Goal: Navigation & Orientation: Find specific page/section

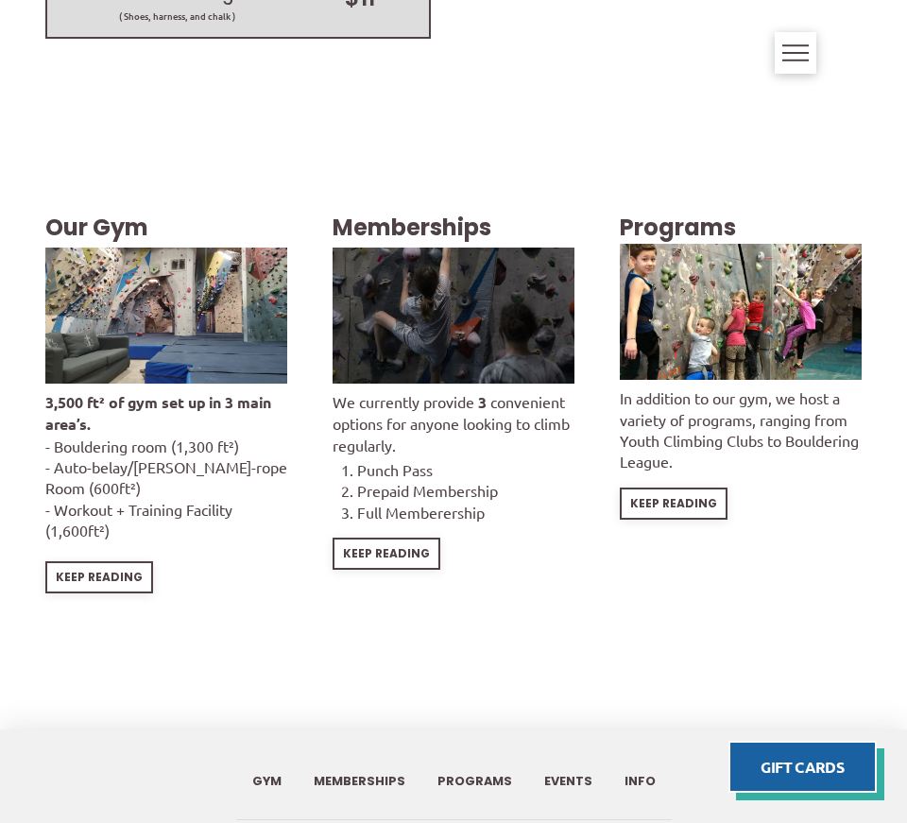
scroll to position [2907, 0]
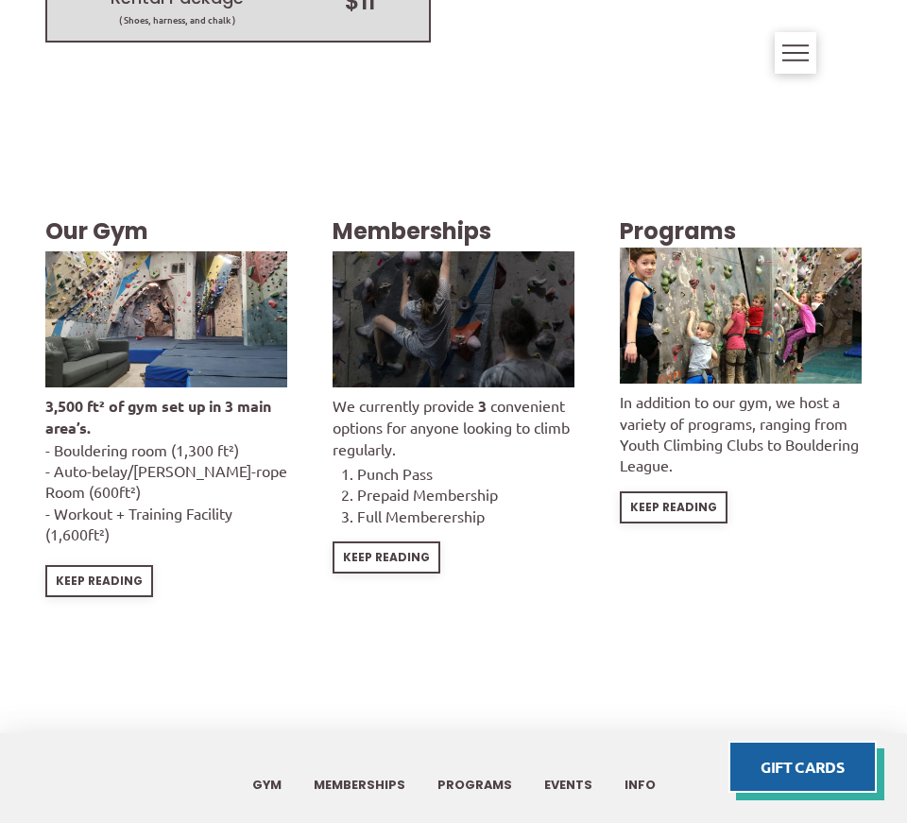
click at [223, 251] on img at bounding box center [166, 319] width 242 height 136
click at [108, 576] on span "Keep Reading" at bounding box center [99, 581] width 87 height 11
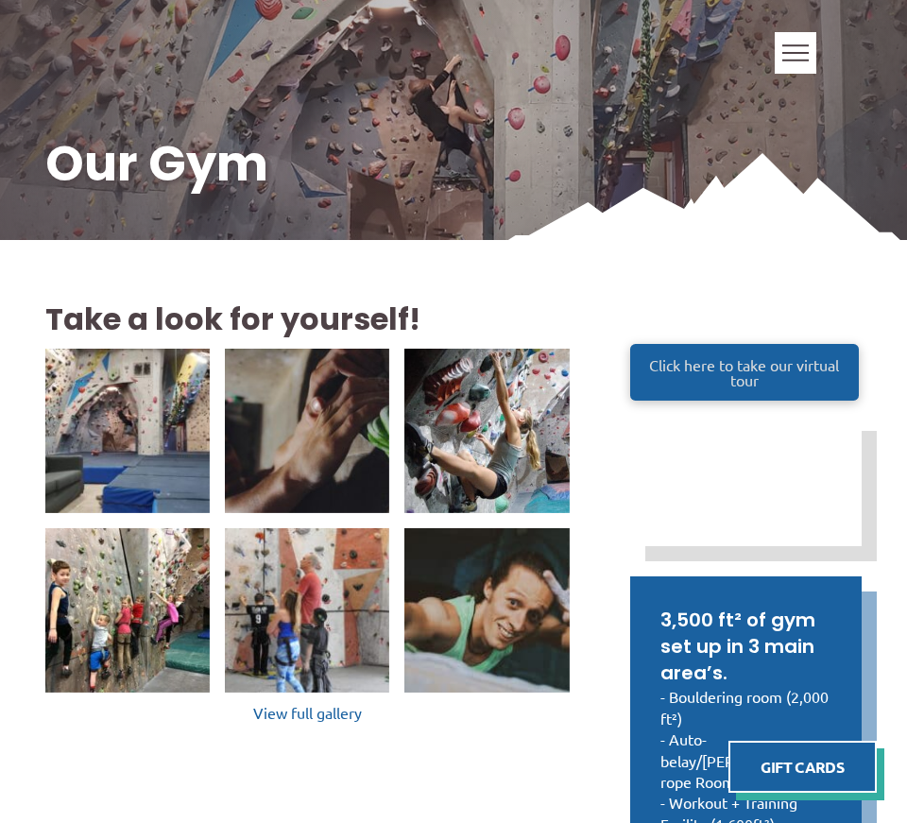
scroll to position [197, 0]
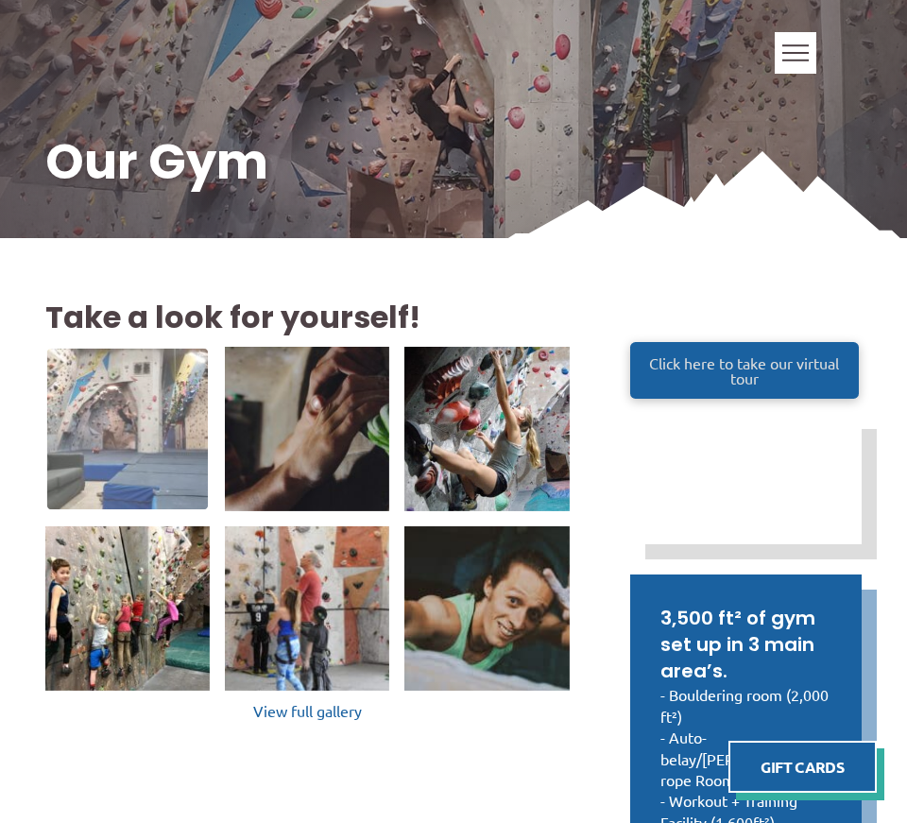
click at [172, 423] on img at bounding box center [128, 430] width 162 height 162
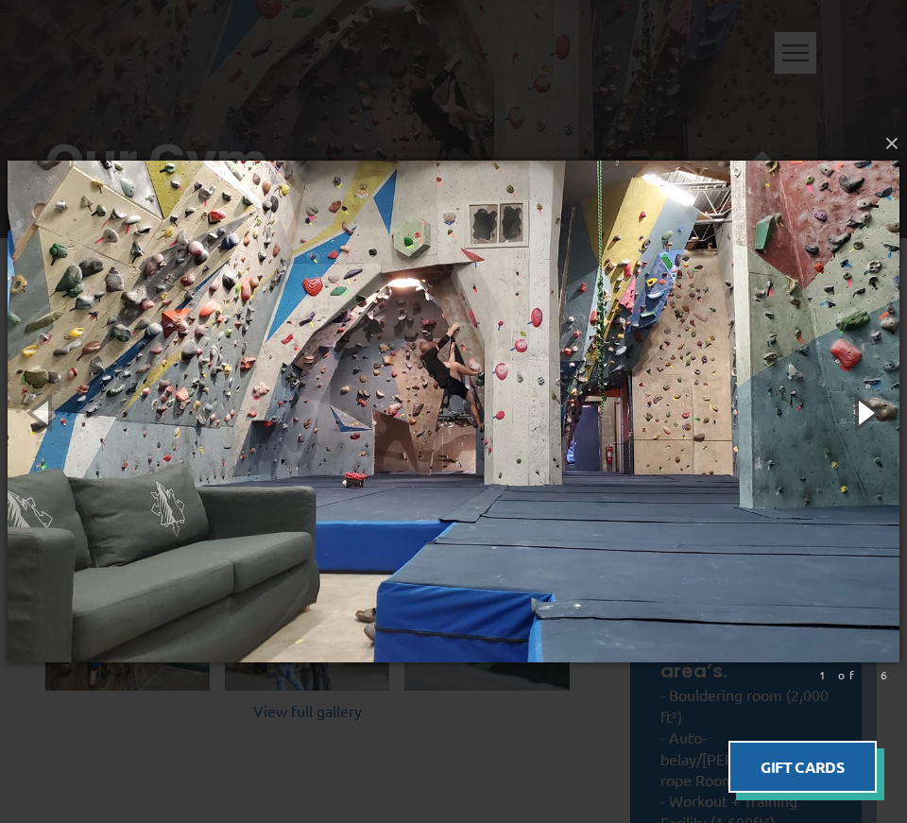
click at [871, 417] on button "button" at bounding box center [864, 412] width 85 height 104
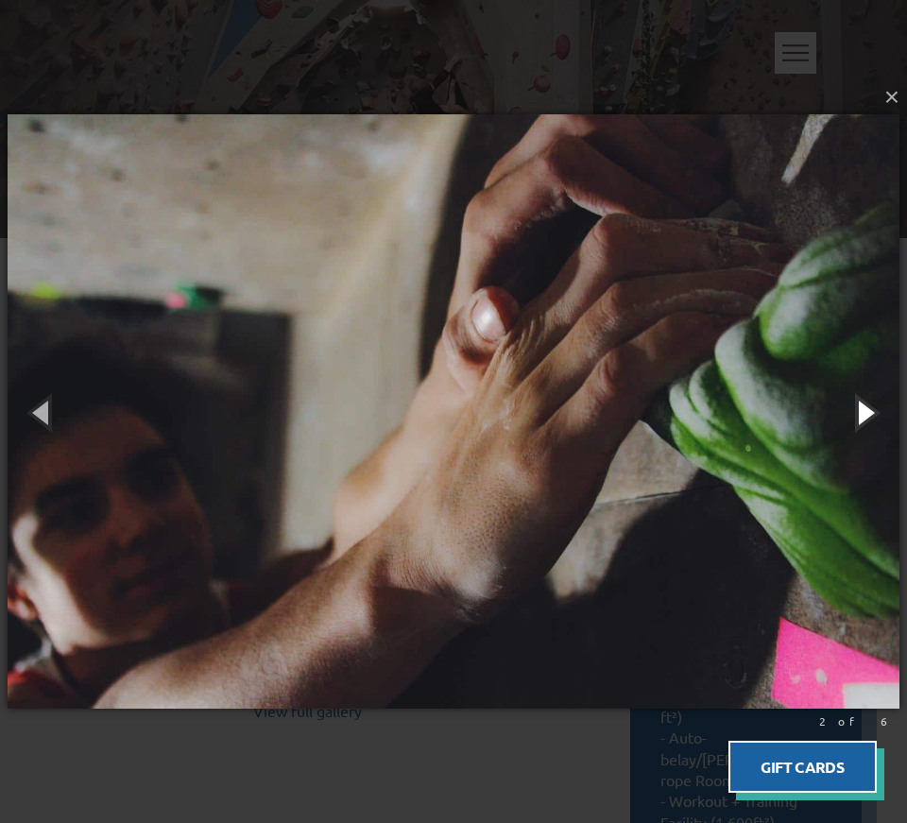
click at [871, 417] on button "button" at bounding box center [864, 412] width 85 height 104
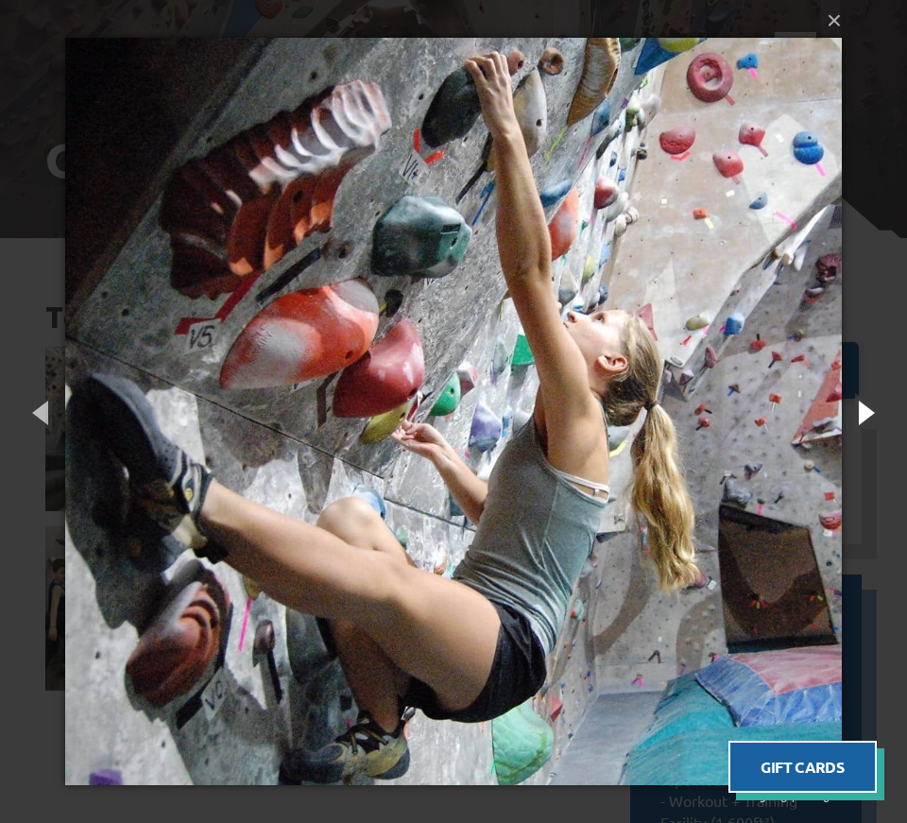
click at [871, 417] on button "button" at bounding box center [864, 412] width 85 height 104
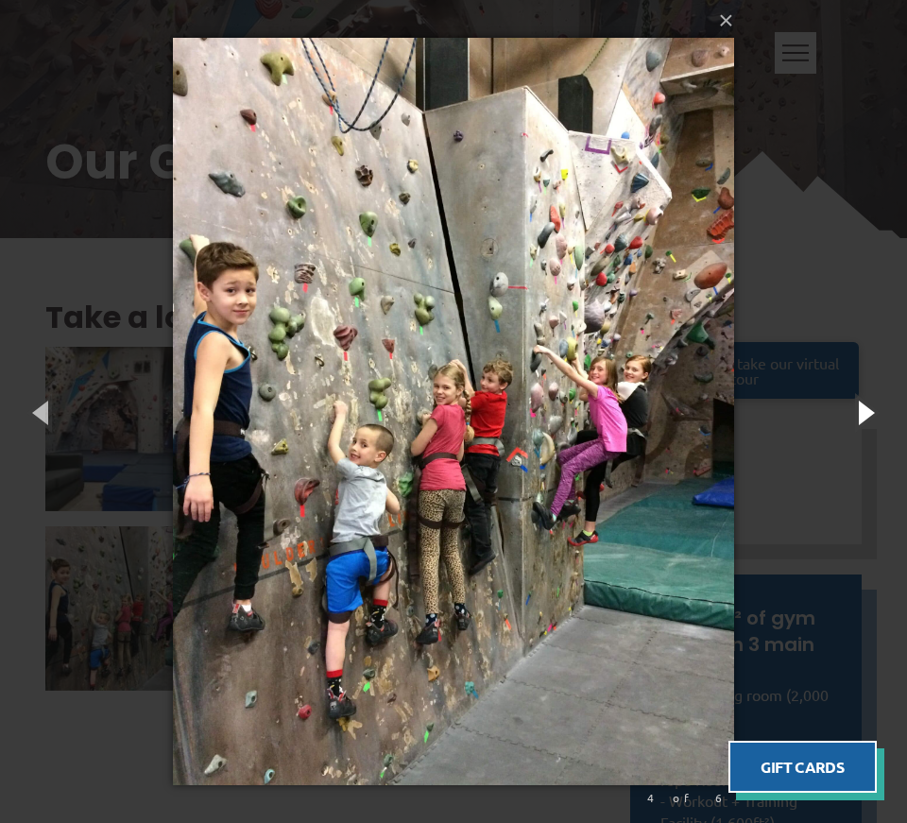
click at [871, 417] on button "button" at bounding box center [864, 412] width 85 height 104
